Goal: Check status: Check status

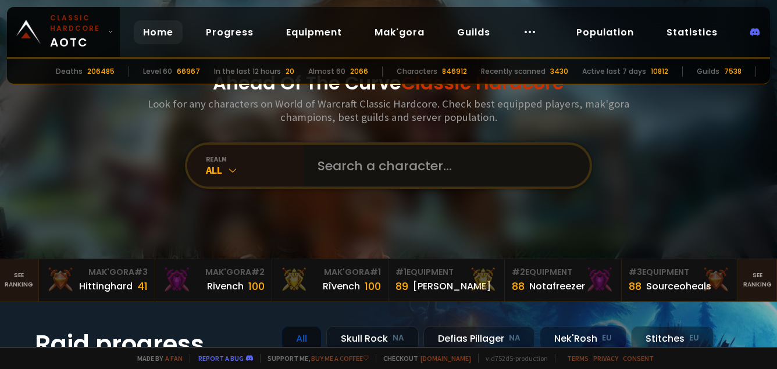
click at [376, 173] on input "text" at bounding box center [443, 166] width 265 height 42
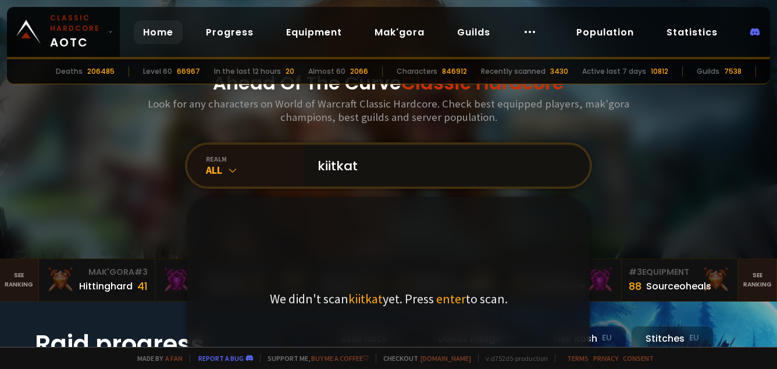
type input "kiitkat"
click at [451, 303] on span "enter" at bounding box center [451, 299] width 30 height 16
click at [393, 172] on input "kiitkat" at bounding box center [443, 166] width 265 height 42
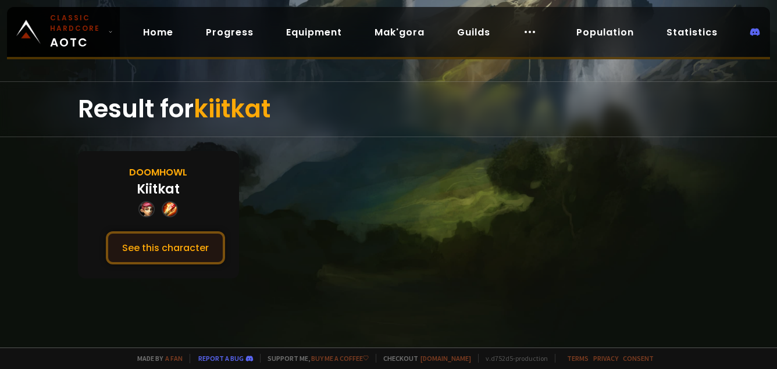
click at [175, 252] on button "See this character" at bounding box center [165, 247] width 119 height 33
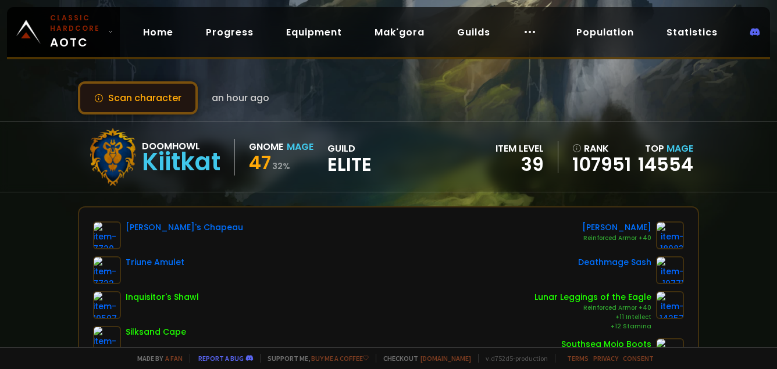
click at [151, 104] on button "Scan character" at bounding box center [138, 97] width 120 height 33
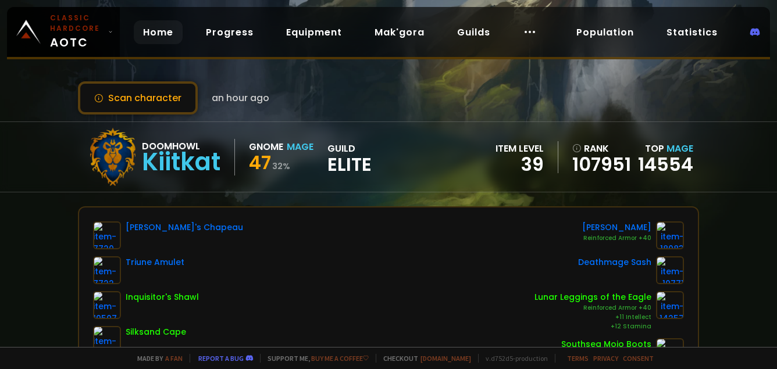
click at [151, 30] on link "Home" at bounding box center [158, 32] width 49 height 24
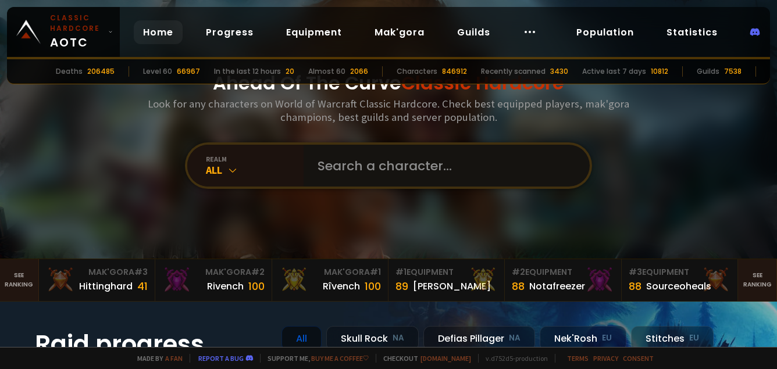
click at [370, 169] on input "text" at bounding box center [443, 166] width 265 height 42
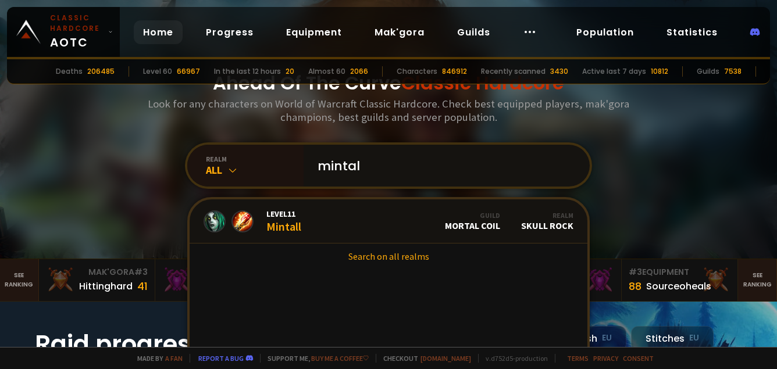
type input "mintal"
